Goal: Task Accomplishment & Management: Use online tool/utility

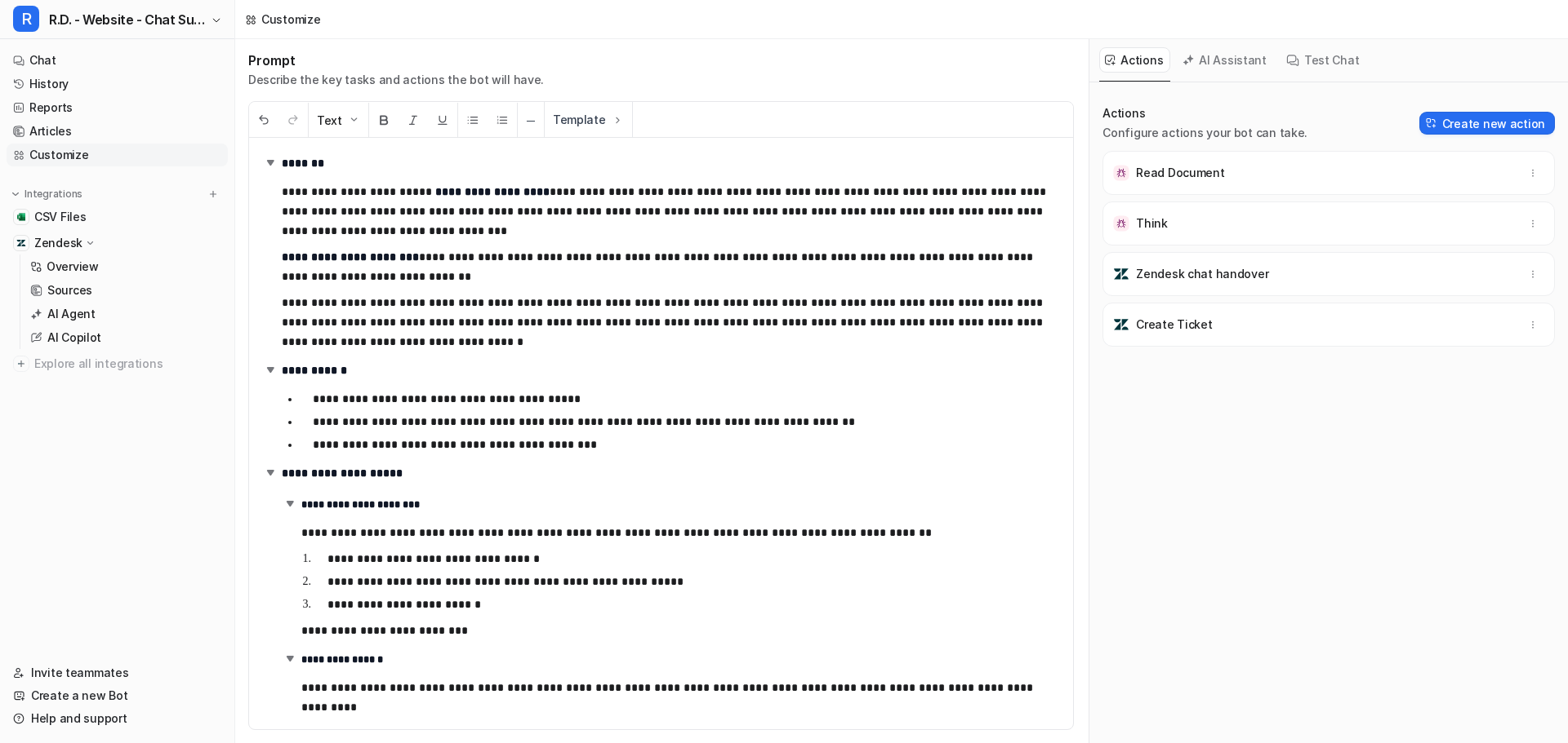
click at [66, 55] on link "Chat" at bounding box center [117, 60] width 221 height 23
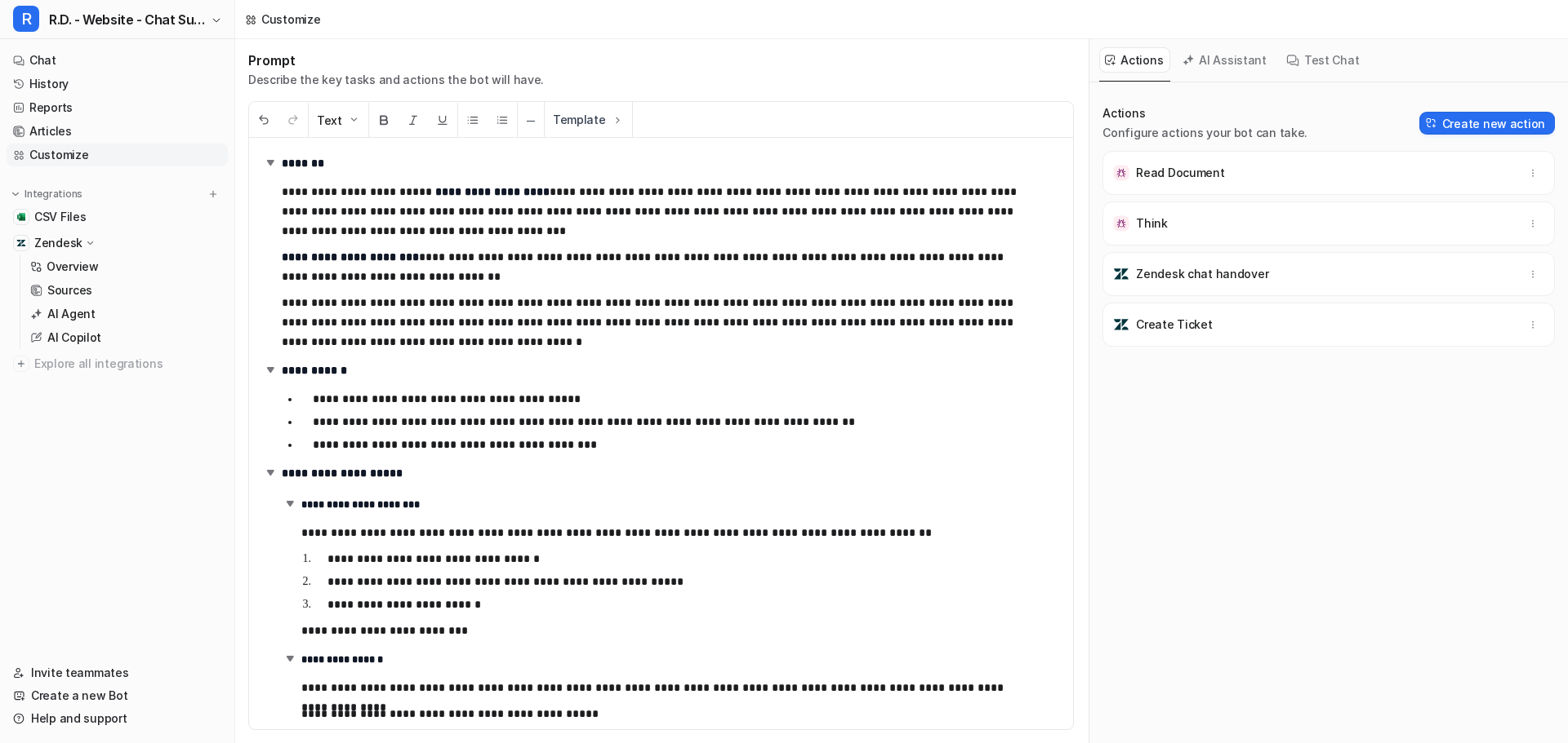
scroll to position [4525, 0]
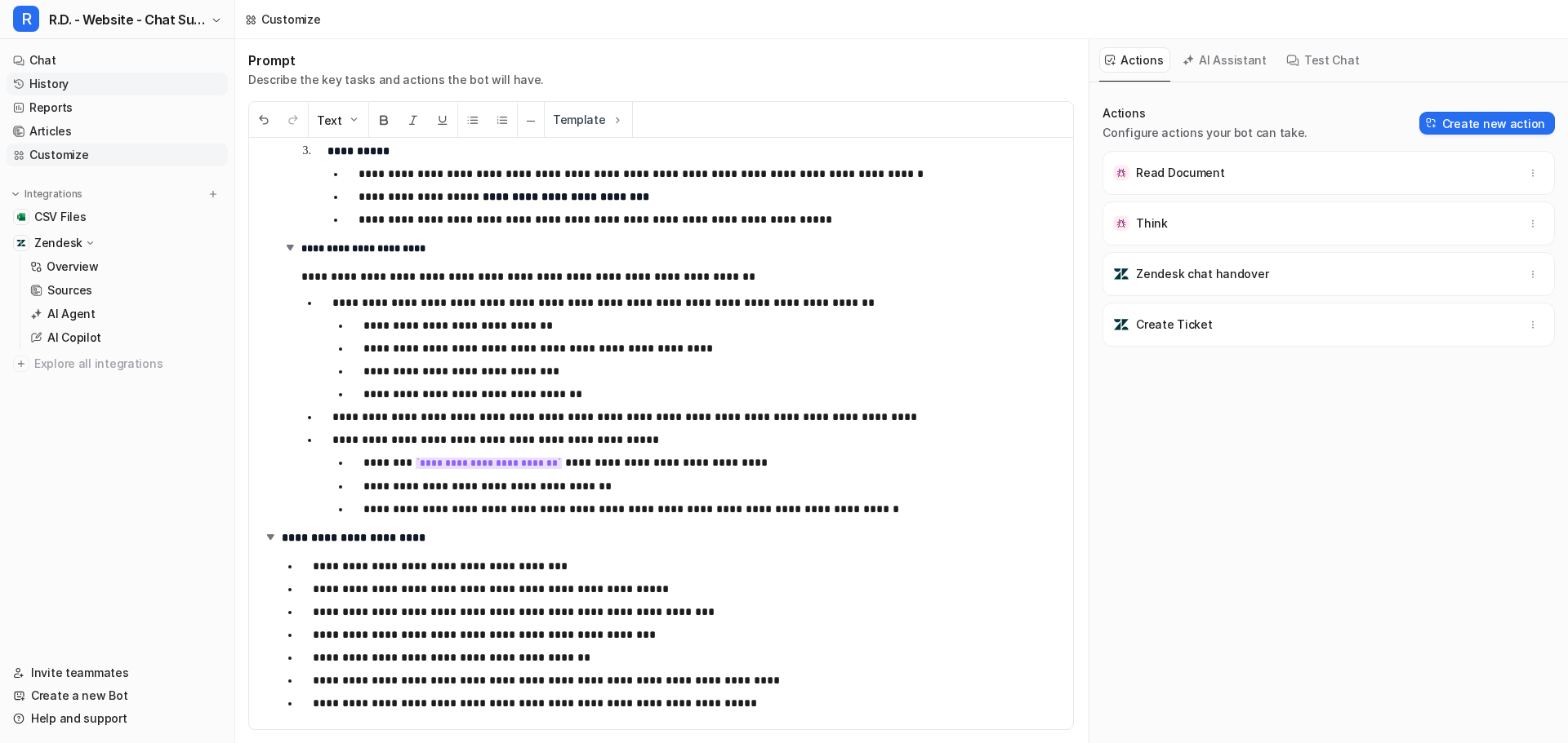
click at [63, 86] on link "History" at bounding box center [117, 84] width 221 height 23
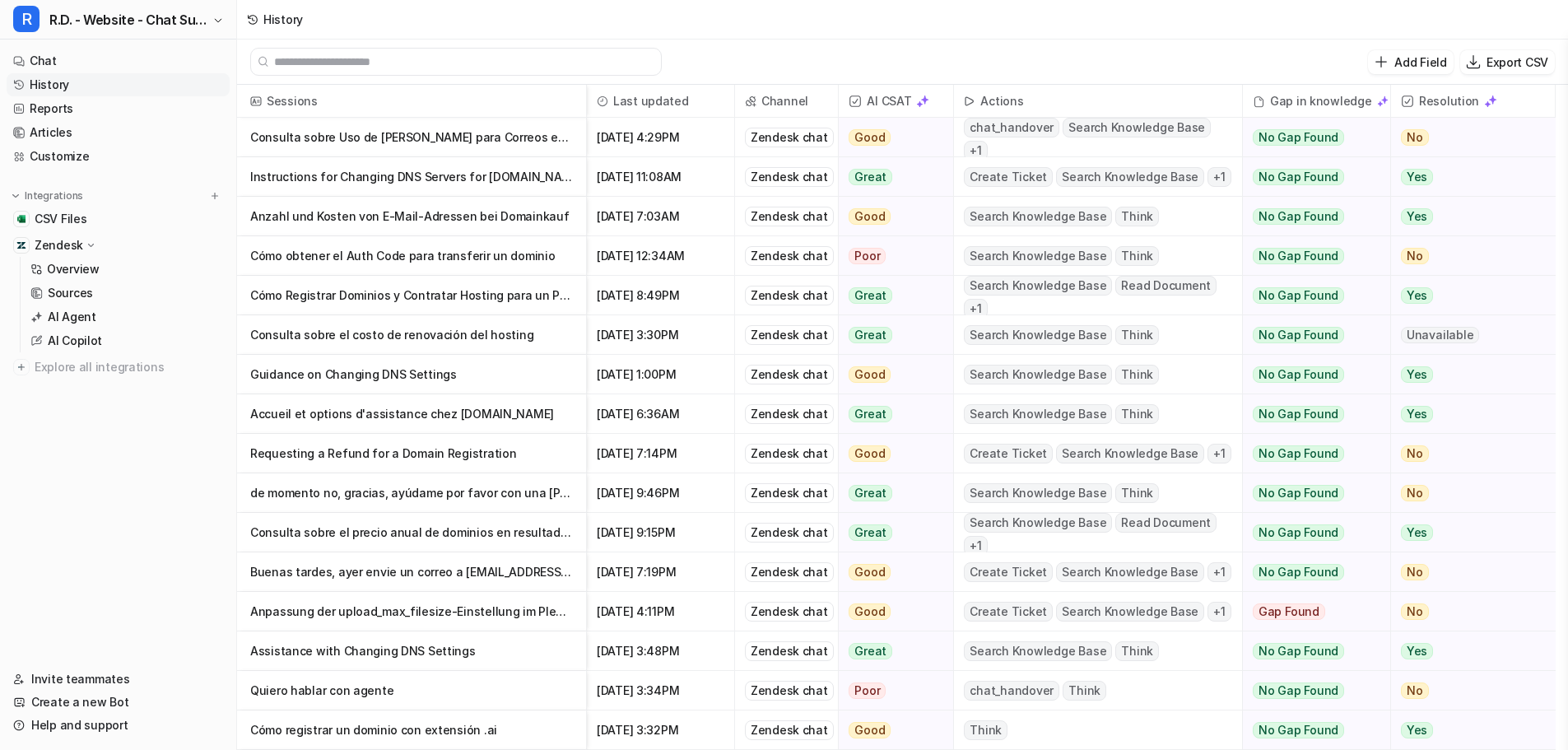
click at [442, 139] on p "Consulta sobre Uso de [PERSON_NAME] para Correos en Office y Solicitud de [GEOG…" at bounding box center [411, 137] width 322 height 40
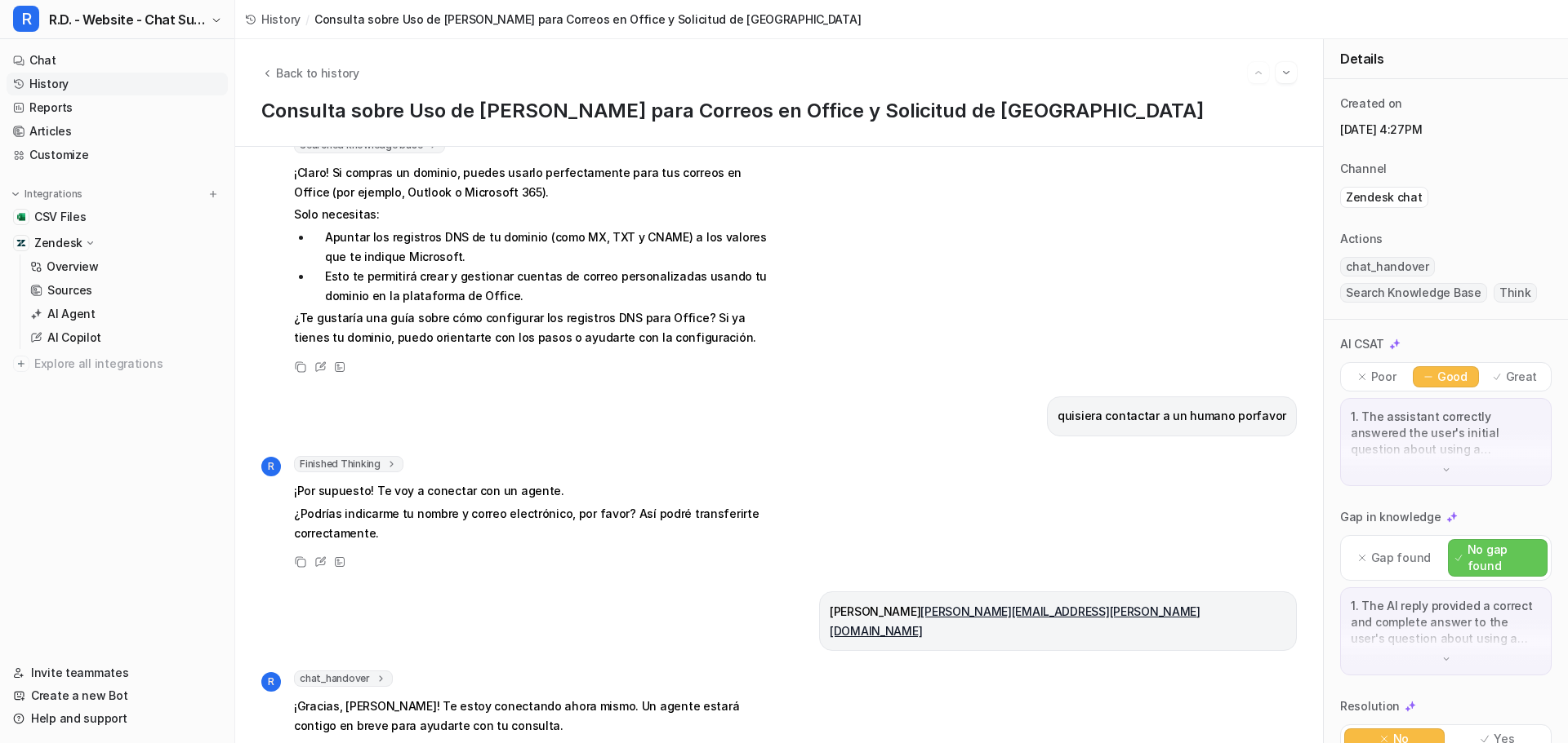
scroll to position [163, 0]
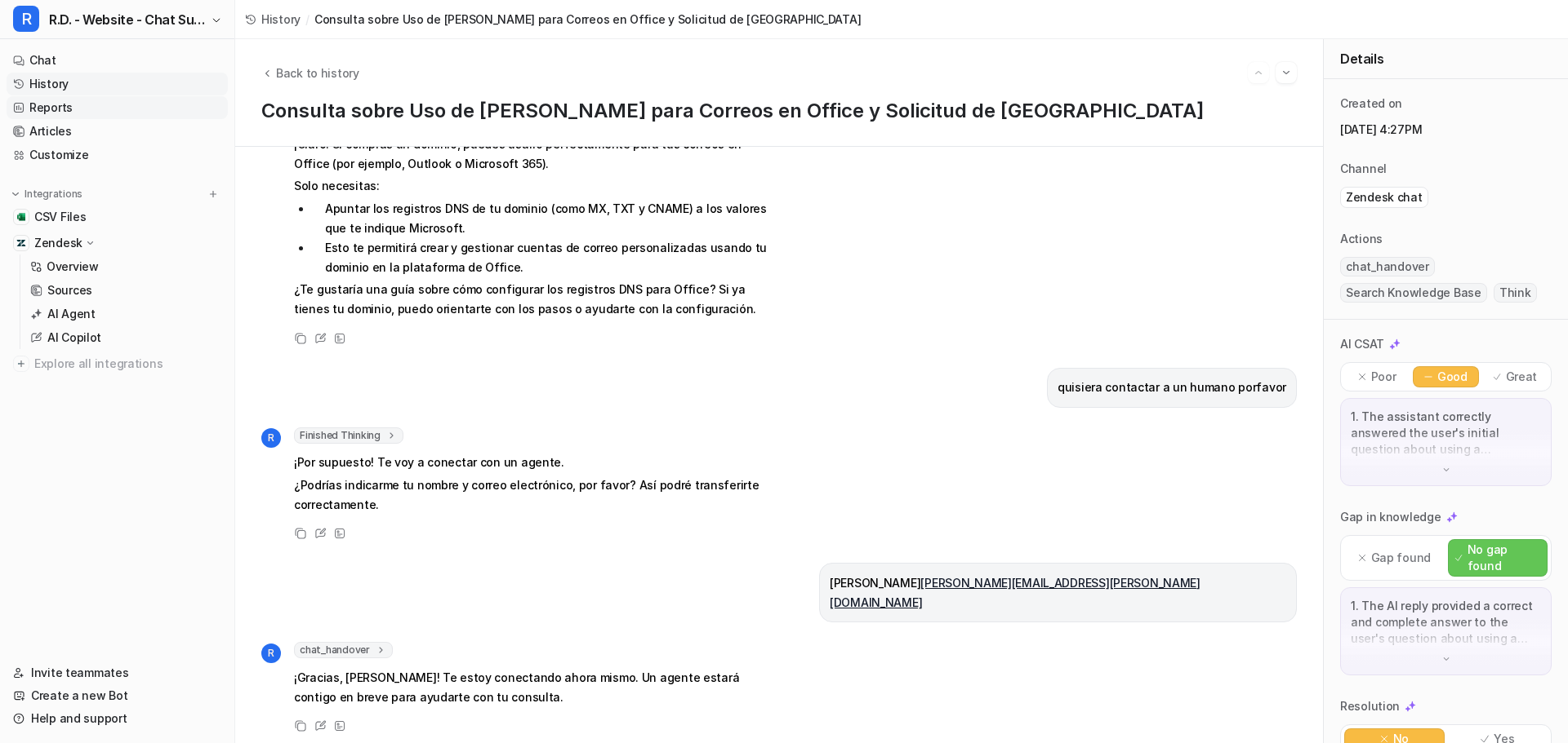
click at [86, 111] on link "Reports" at bounding box center [117, 107] width 221 height 23
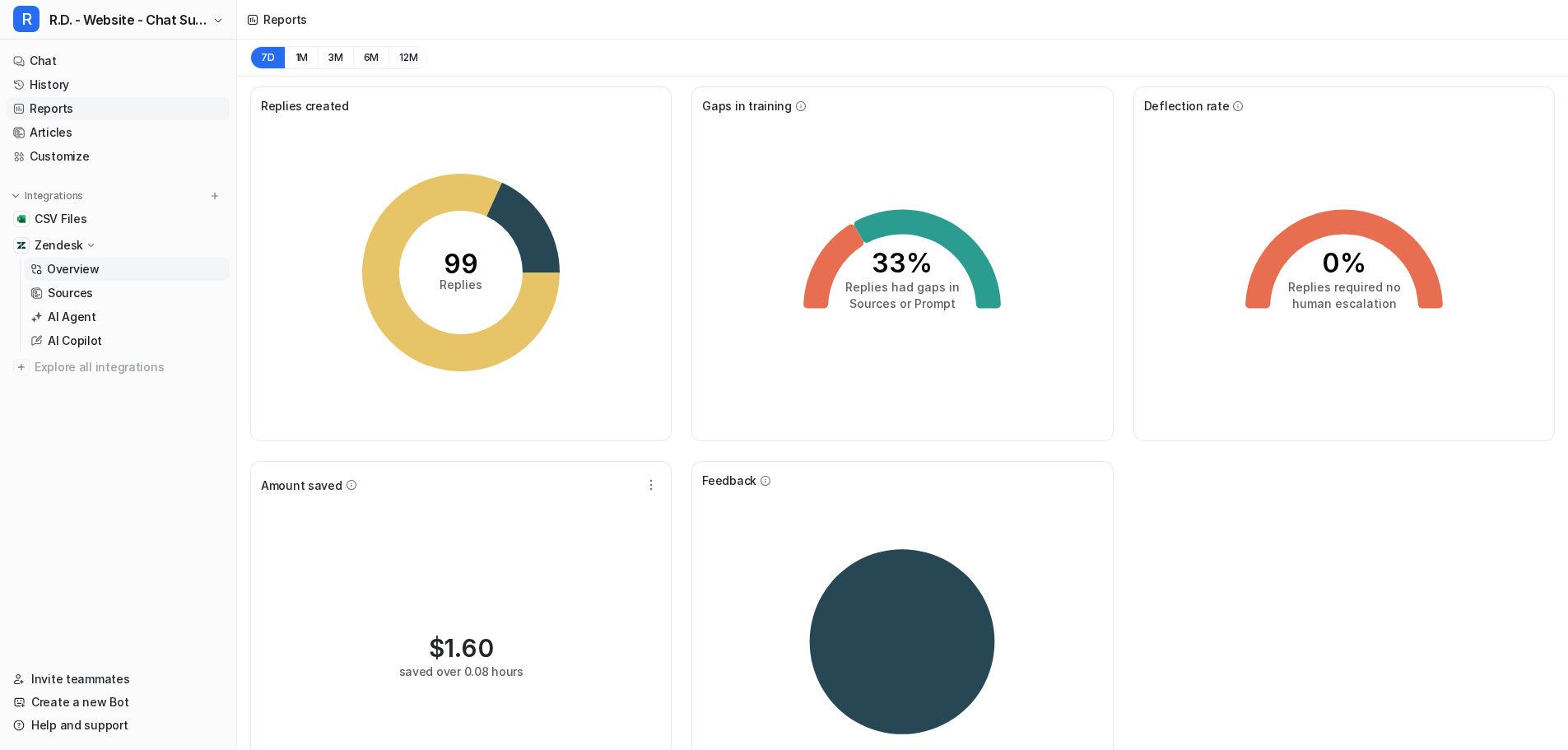
click at [94, 269] on p "Overview" at bounding box center [73, 269] width 52 height 17
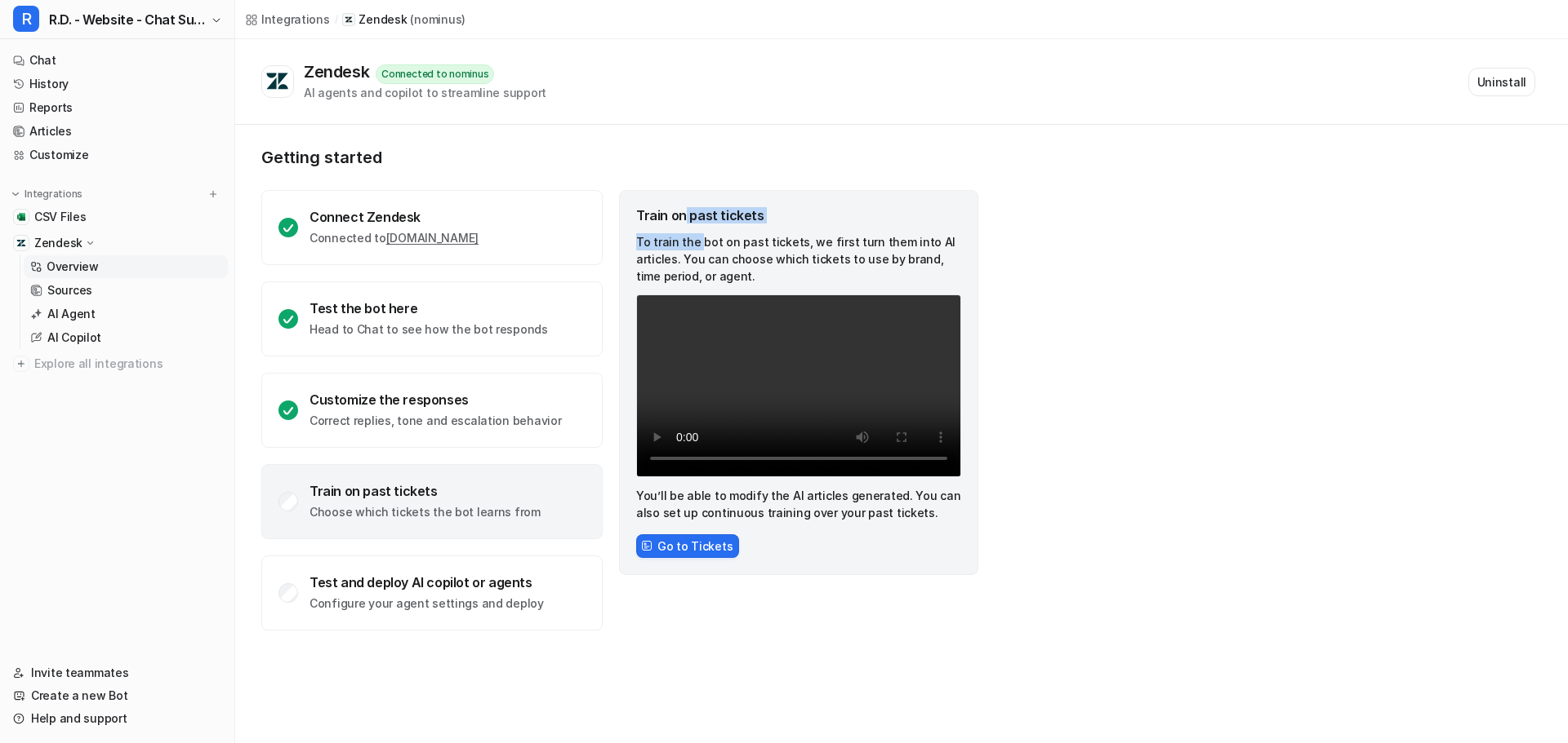
drag, startPoint x: 686, startPoint y: 221, endPoint x: 696, endPoint y: 242, distance: 23.3
click at [696, 242] on div "Train on past tickets To train the bot on past tickets, we first turn them into…" at bounding box center [798, 382] width 359 height 385
click at [696, 242] on p "To train the bot on past tickets, we first turn them into AI articles. You can …" at bounding box center [798, 259] width 325 height 51
drag, startPoint x: 702, startPoint y: 214, endPoint x: 702, endPoint y: 249, distance: 35.0
click at [702, 249] on div "Train on past tickets To train the bot on past tickets, we first turn them into…" at bounding box center [798, 382] width 359 height 385
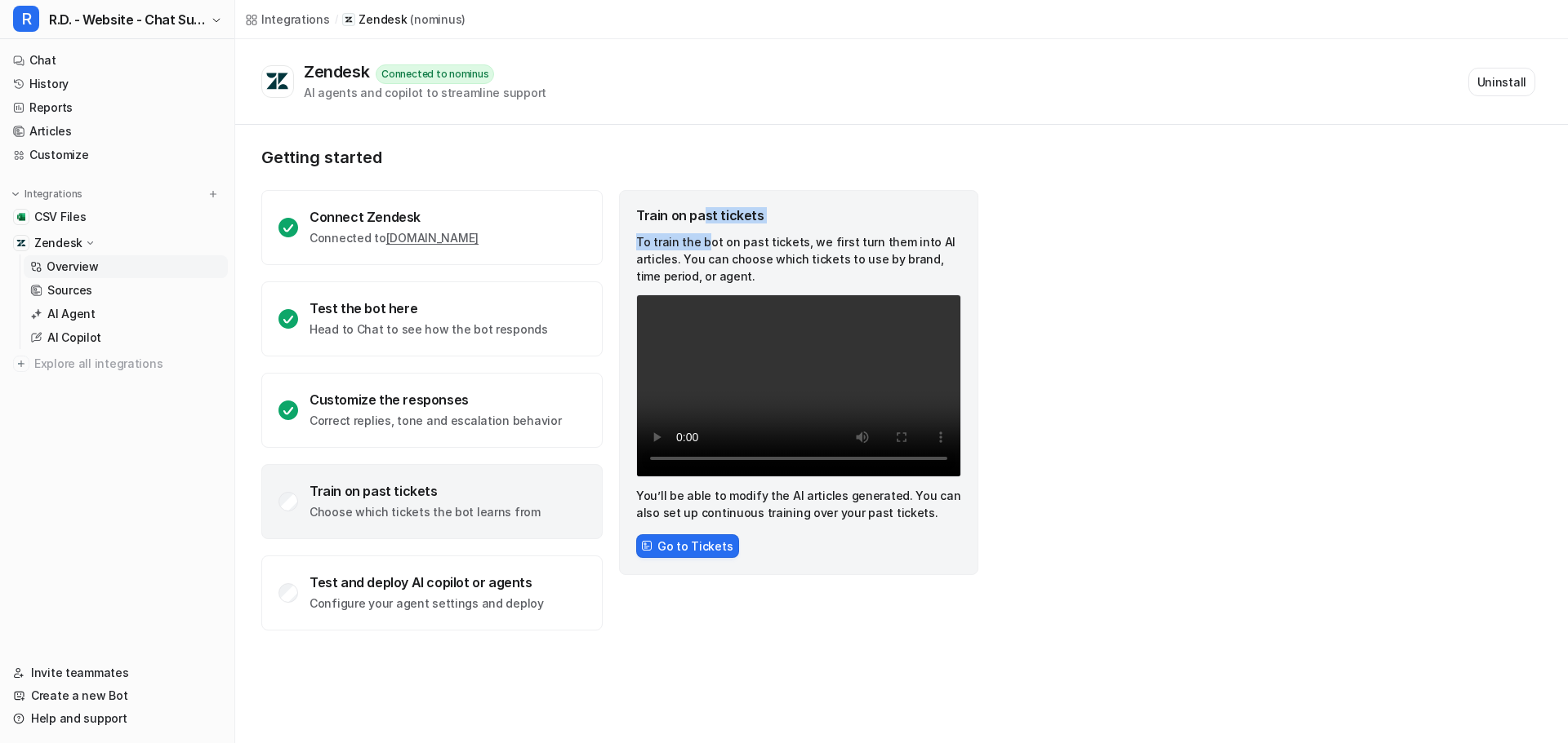
click at [702, 249] on p "To train the bot on past tickets, we first turn them into AI articles. You can …" at bounding box center [798, 259] width 325 height 51
click at [101, 266] on link "Overview" at bounding box center [126, 267] width 204 height 23
click at [101, 279] on div "Overview Sources AI Agent AI Copilot" at bounding box center [124, 302] width 209 height 95
click at [98, 291] on link "Sources" at bounding box center [126, 290] width 204 height 23
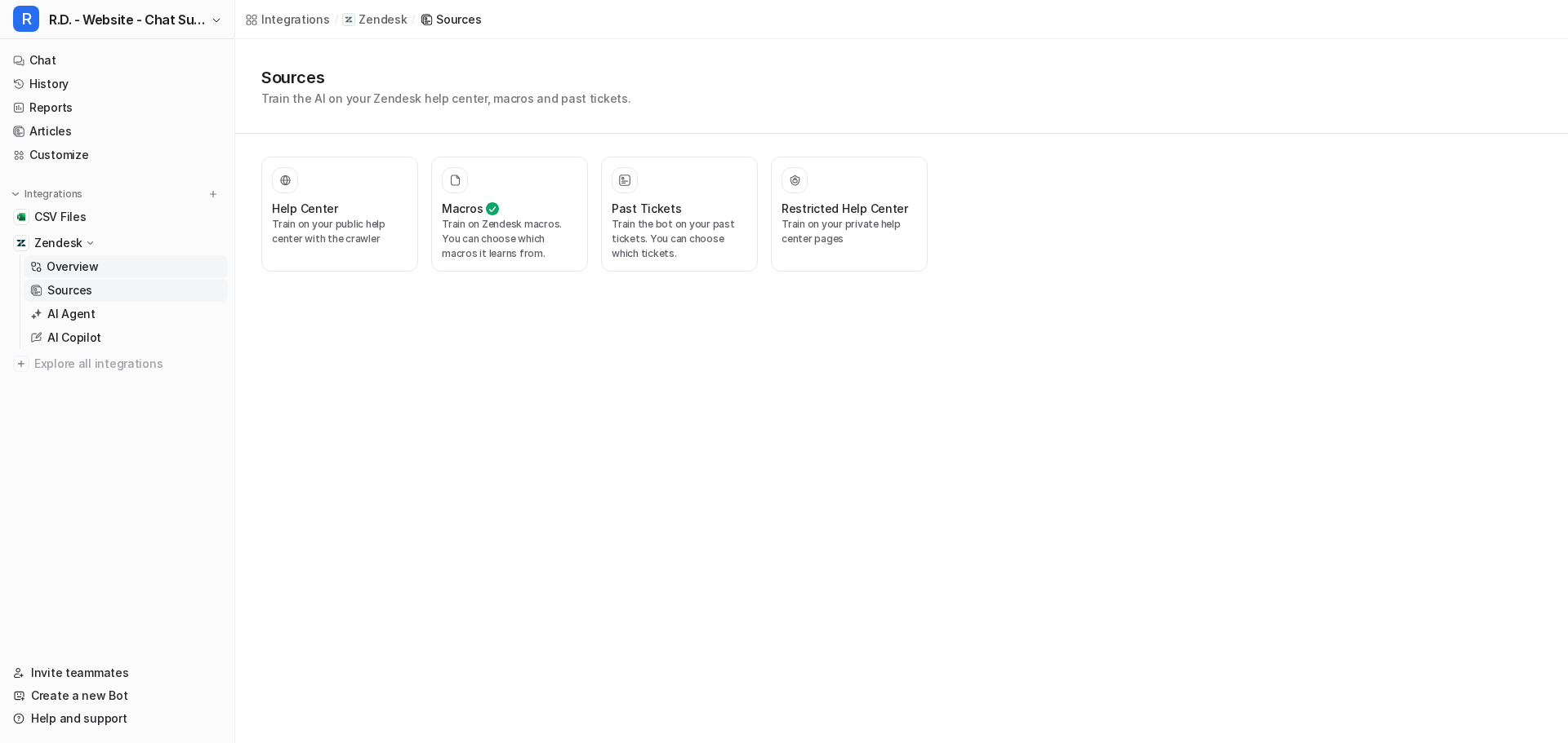
click at [78, 266] on p "Overview" at bounding box center [72, 267] width 52 height 16
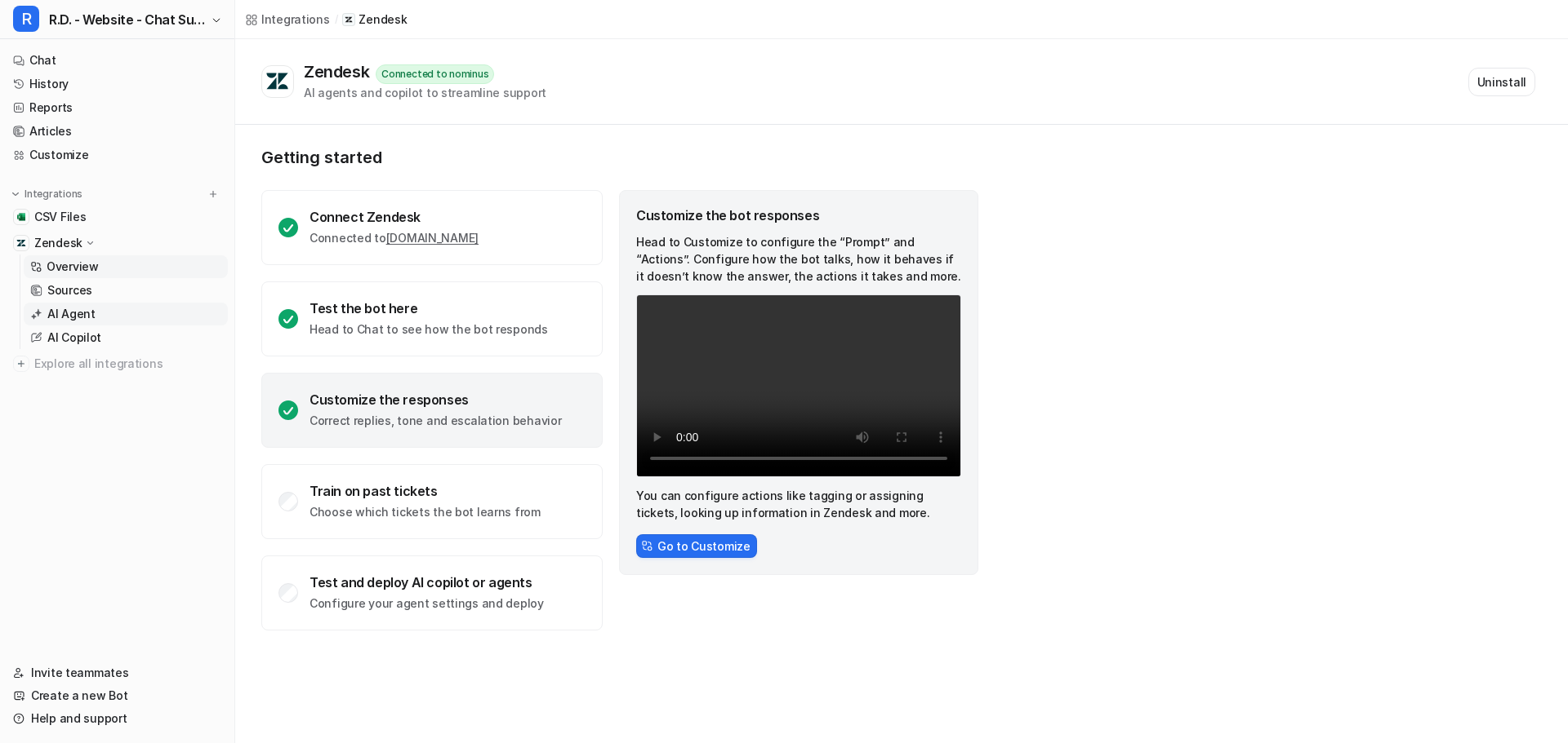
click at [96, 314] on link "AI Agent" at bounding box center [126, 313] width 204 height 23
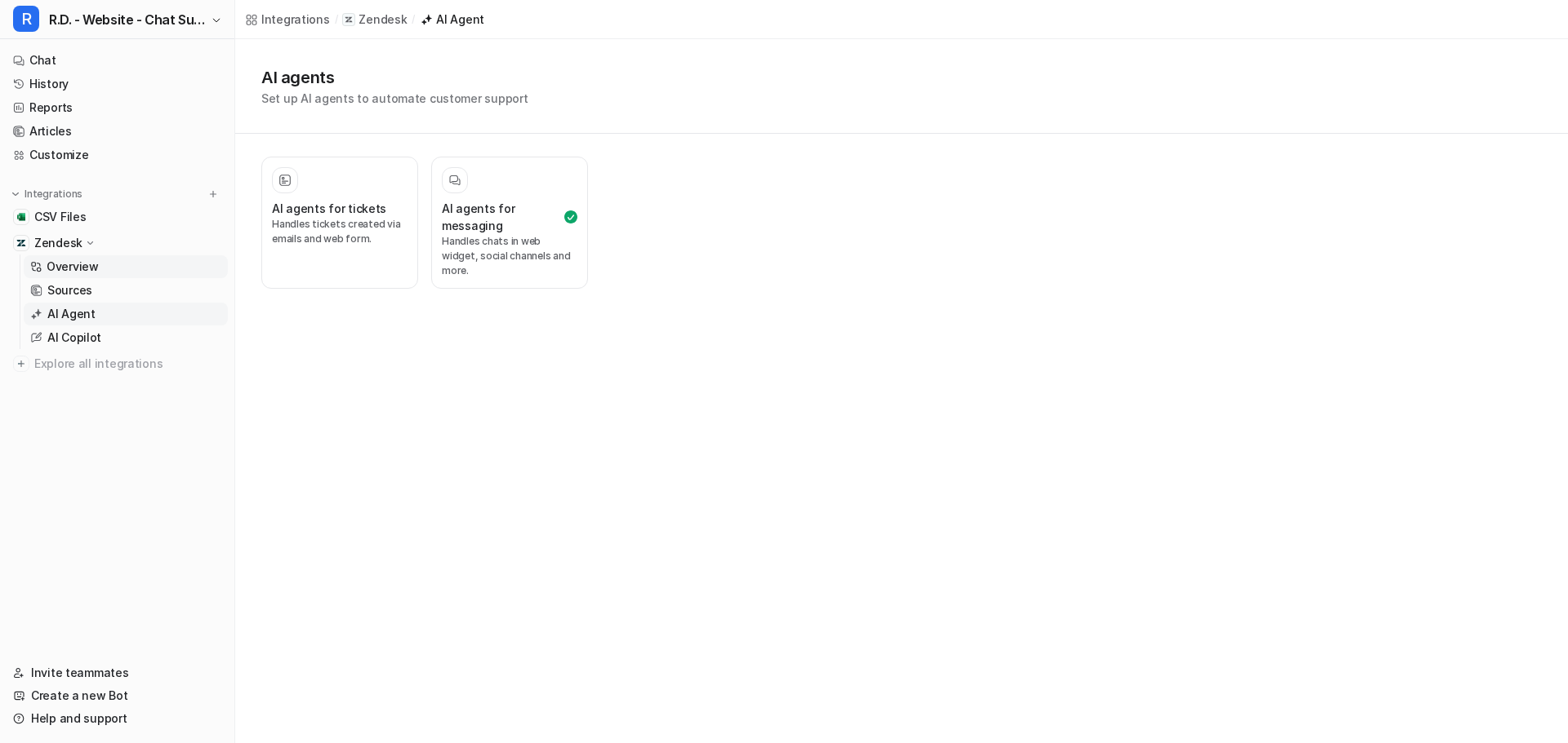
click at [82, 266] on p "Overview" at bounding box center [72, 267] width 52 height 16
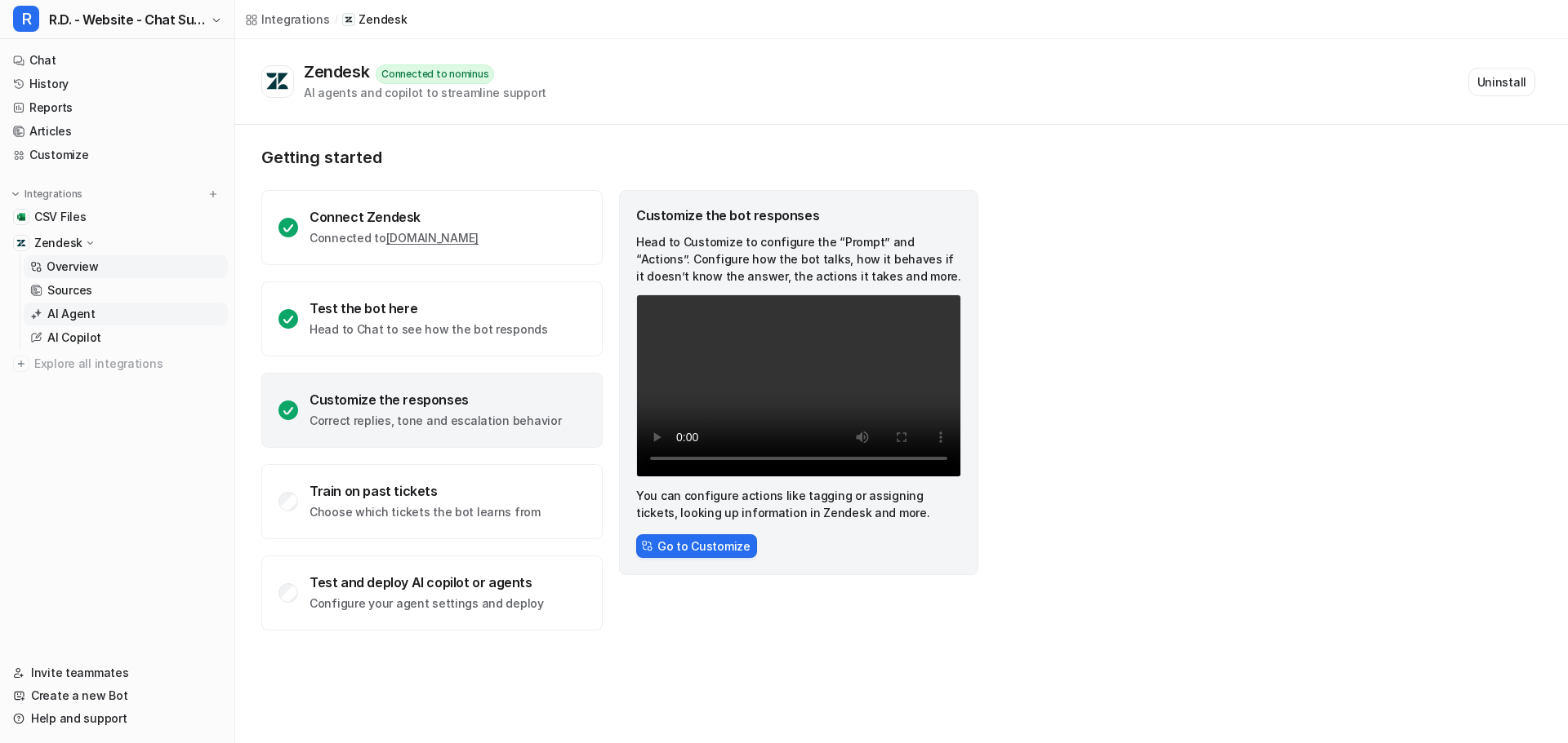
click at [98, 311] on link "AI Agent" at bounding box center [126, 313] width 204 height 23
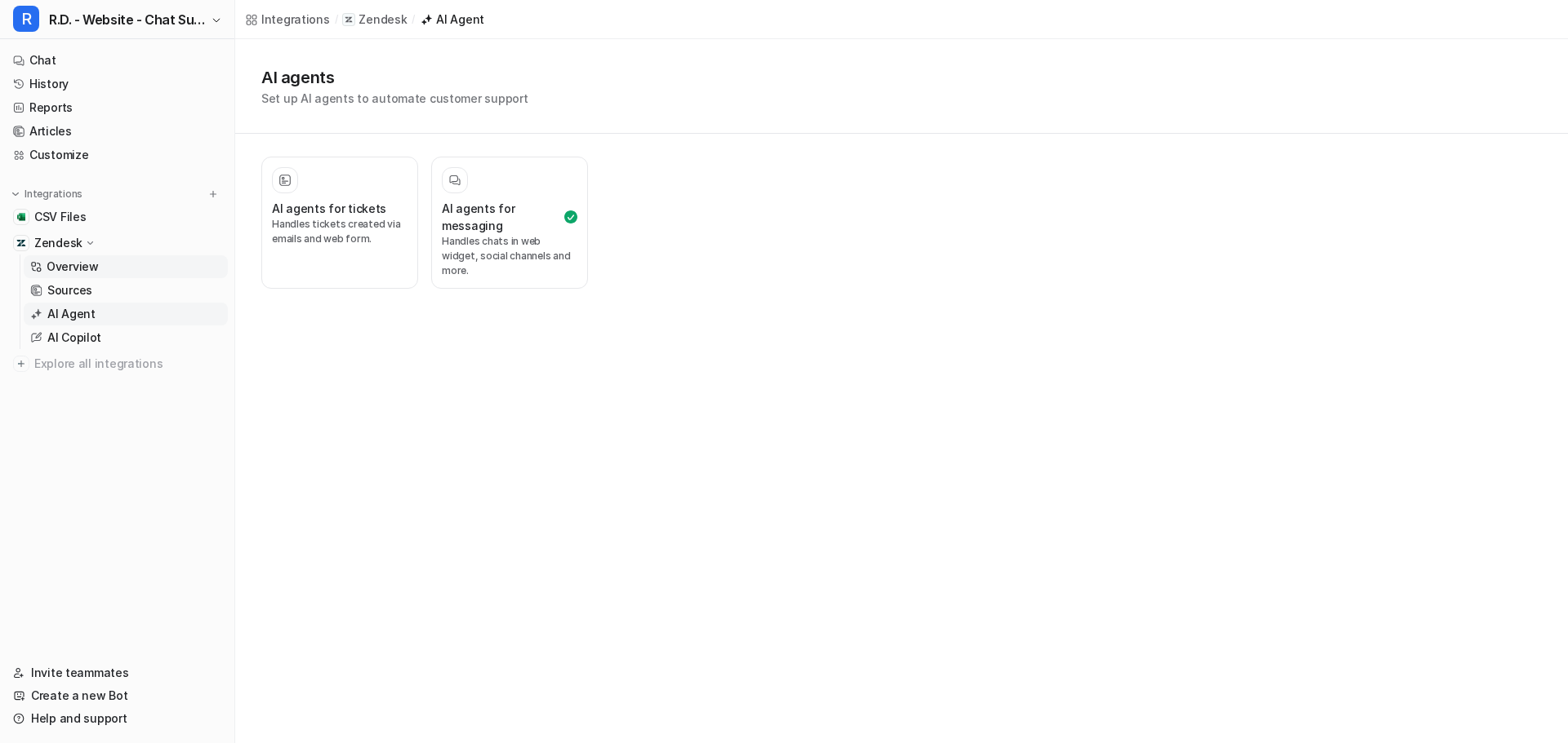
click at [67, 264] on p "Overview" at bounding box center [72, 267] width 52 height 16
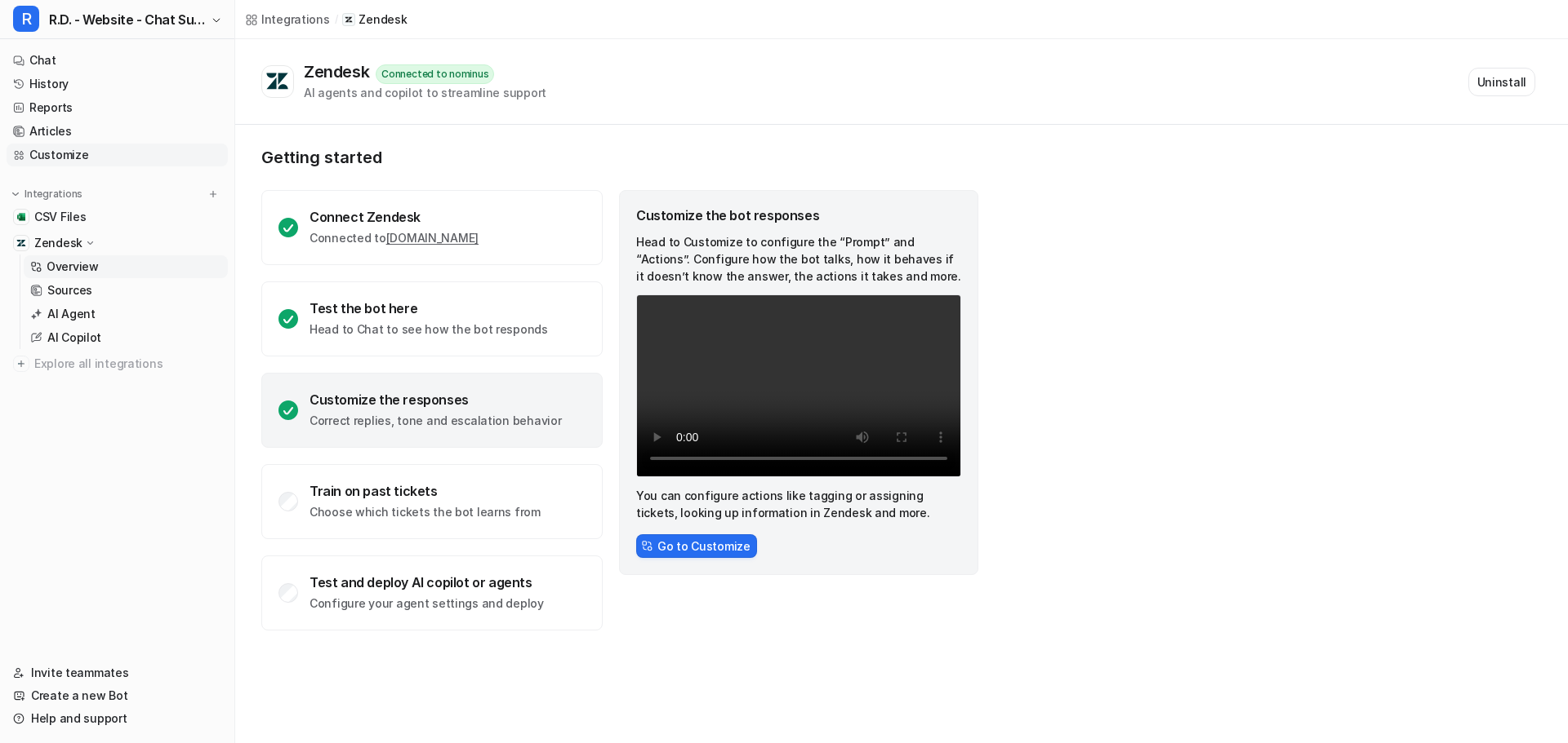
click at [88, 155] on link "Customize" at bounding box center [117, 155] width 221 height 23
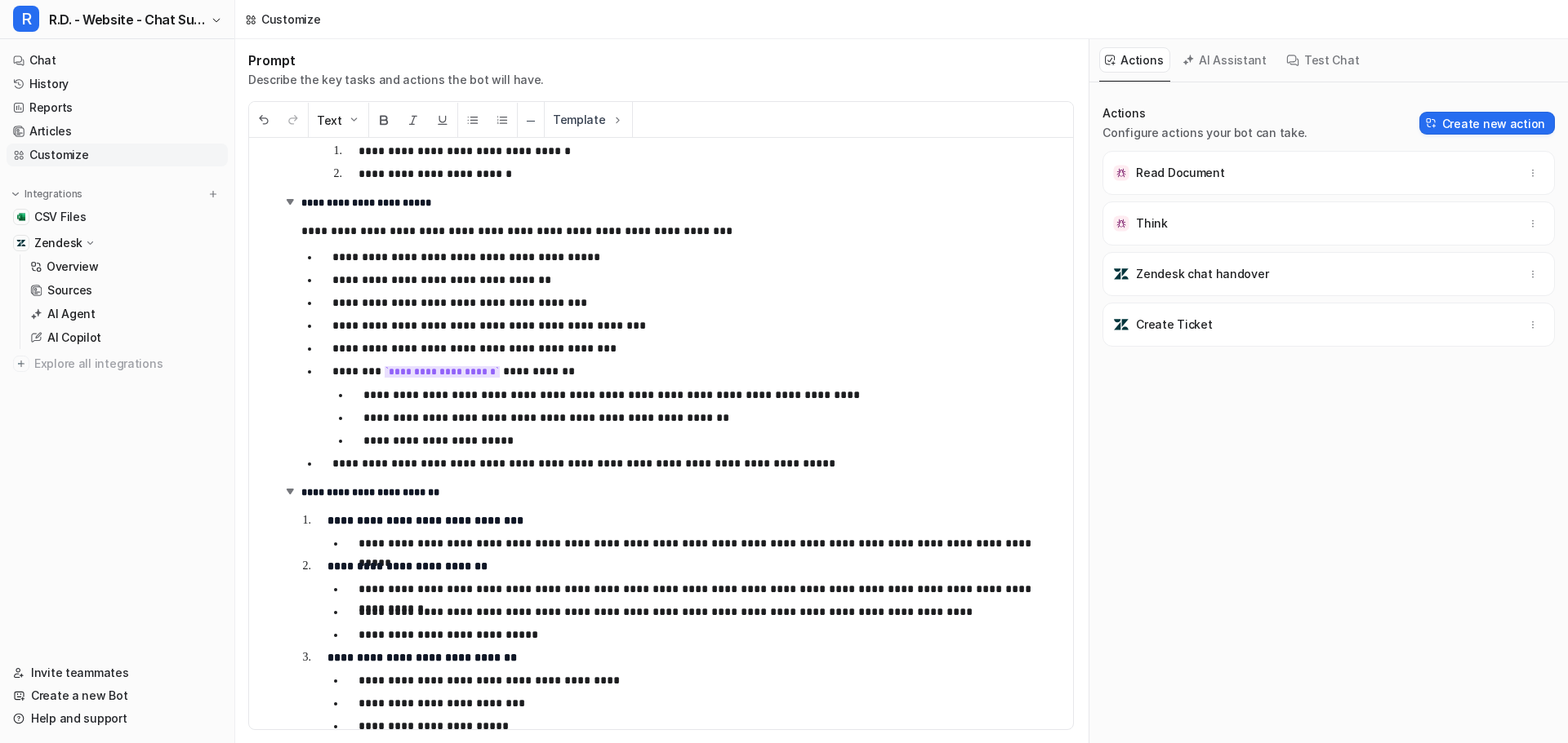
scroll to position [1306, 0]
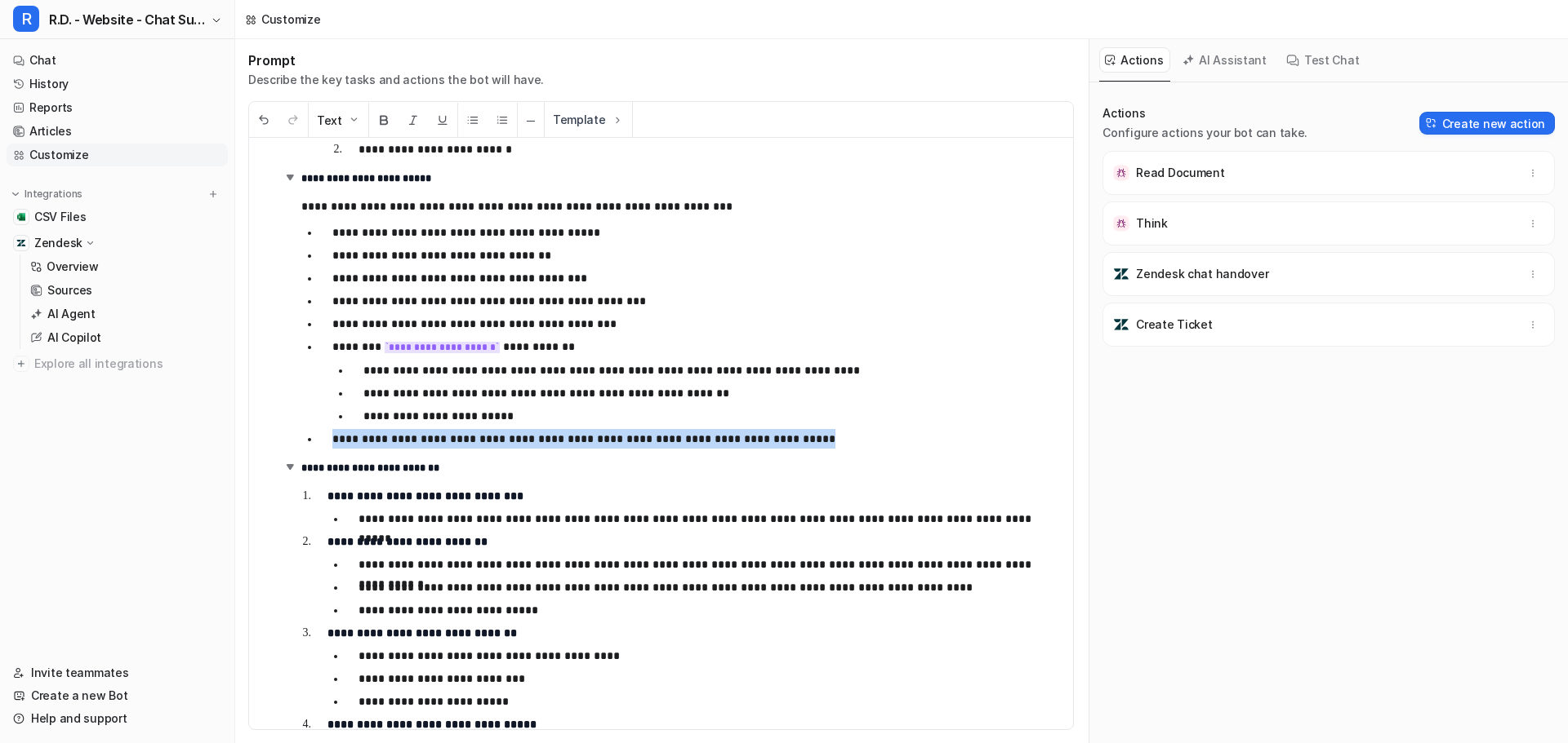
drag, startPoint x: 798, startPoint y: 440, endPoint x: 325, endPoint y: 439, distance: 473.0
click at [325, 439] on li "**********" at bounding box center [682, 439] width 728 height 20
copy p "**********"
